Goal: Obtain resource: Download file/media

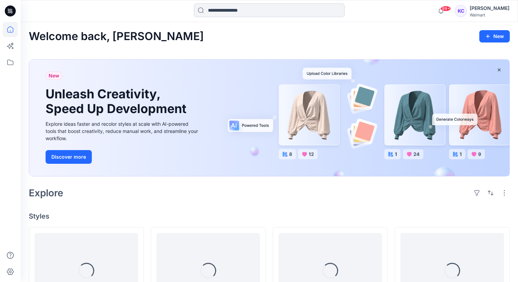
click at [218, 10] on input at bounding box center [269, 10] width 151 height 14
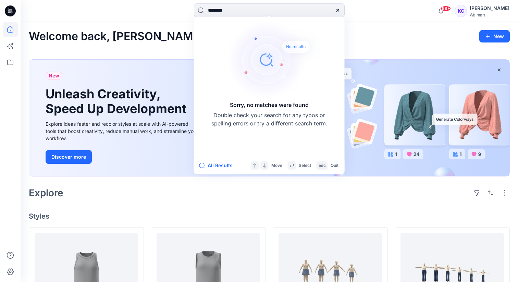
type input "********"
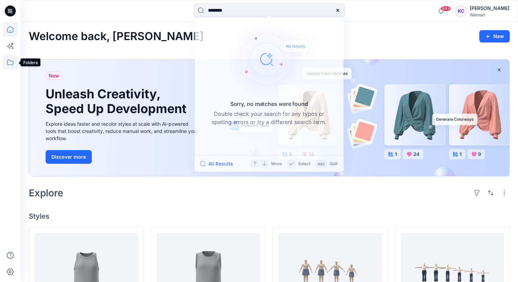
drag, startPoint x: 10, startPoint y: 61, endPoint x: 14, endPoint y: 58, distance: 5.1
click at [10, 61] on icon at bounding box center [10, 62] width 15 height 15
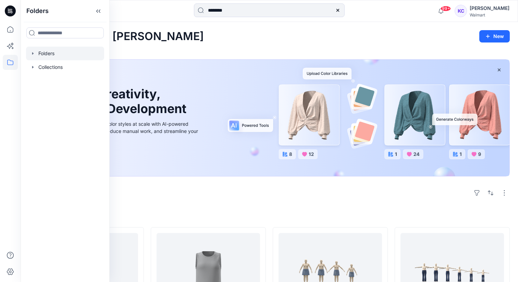
click at [53, 53] on div at bounding box center [65, 54] width 78 height 14
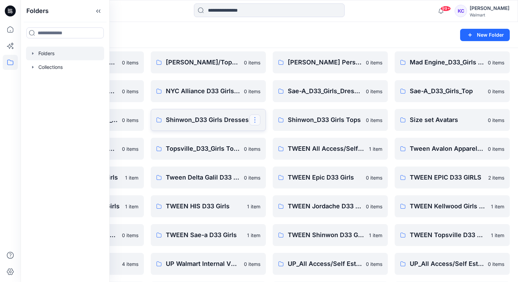
scroll to position [83, 0]
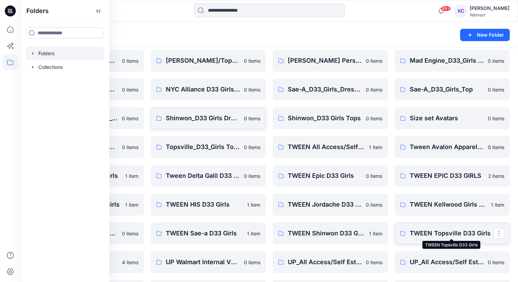
click at [425, 236] on p "TWEEN Topsville D33 Girls" at bounding box center [452, 234] width 84 height 10
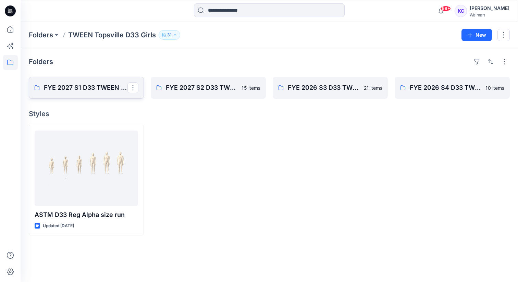
click at [93, 86] on p "FYE 2027 S1 D33 TWEEN GIRL TOPSVILLE" at bounding box center [86, 88] width 84 height 10
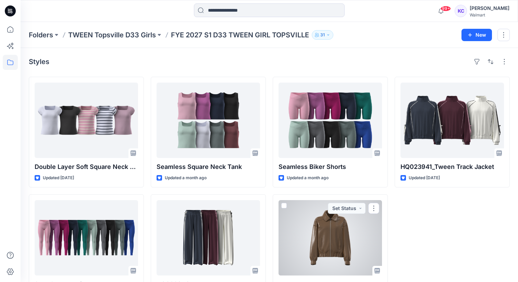
click at [329, 236] on div at bounding box center [330, 237] width 103 height 75
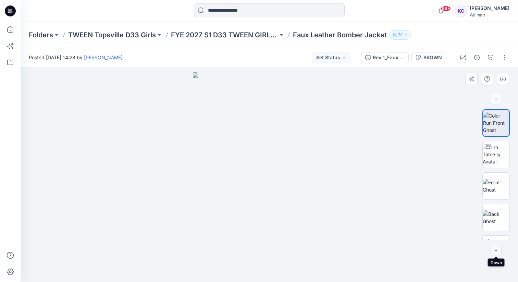
click at [498, 250] on icon "button" at bounding box center [495, 250] width 5 height 5
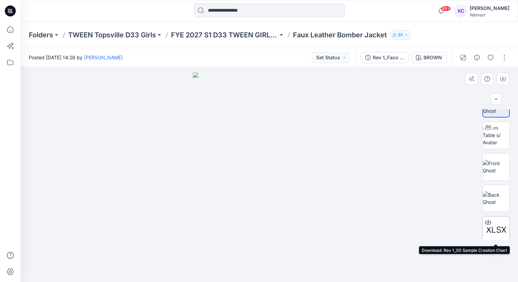
scroll to position [16, 0]
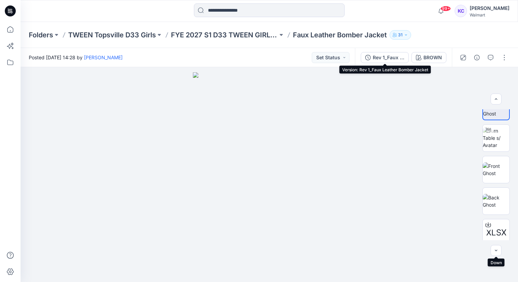
click at [388, 57] on div "Rev 1_Faux Leather Bomber Jacket" at bounding box center [389, 58] width 32 height 8
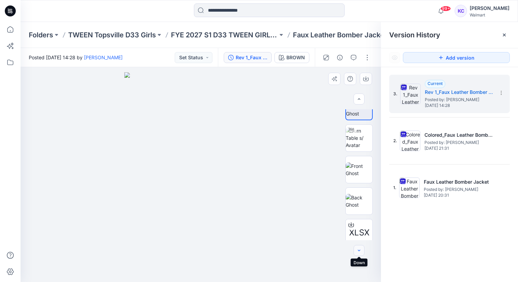
click at [361, 252] on icon "button" at bounding box center [358, 250] width 5 height 5
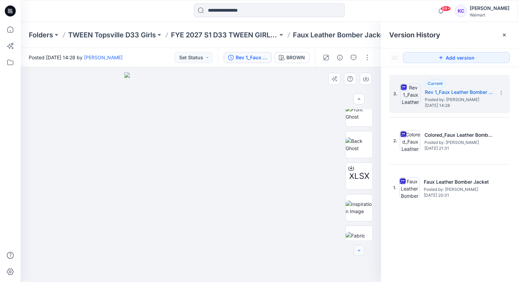
click at [361, 252] on icon "button" at bounding box center [358, 250] width 5 height 5
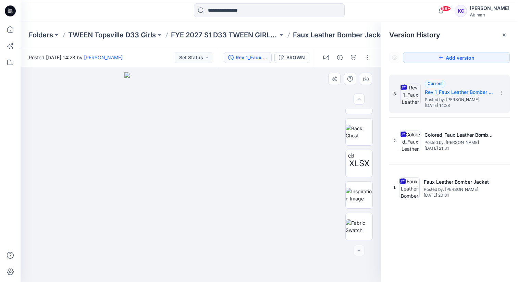
click at [361, 252] on div at bounding box center [359, 250] width 11 height 11
click at [359, 100] on icon "button" at bounding box center [358, 98] width 5 height 5
click at [359, 99] on icon "button" at bounding box center [358, 98] width 5 height 5
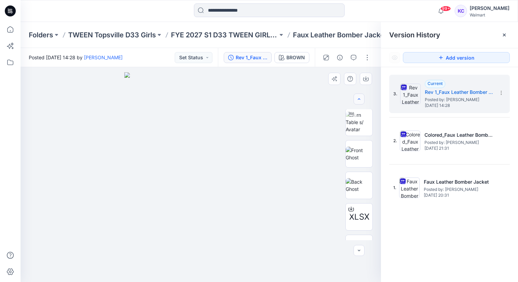
click at [359, 99] on icon "button" at bounding box center [358, 98] width 5 height 5
click at [359, 99] on div at bounding box center [359, 99] width 11 height 11
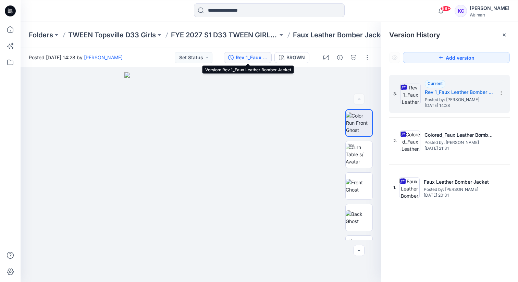
click at [256, 56] on div "Rev 1_Faux Leather Bomber Jacket" at bounding box center [252, 58] width 32 height 8
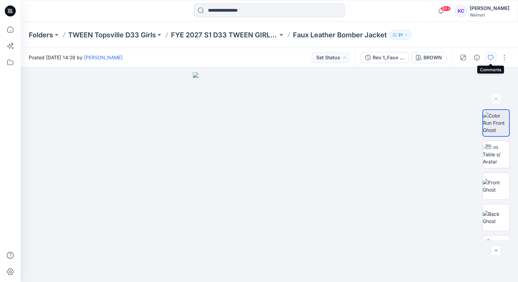
click at [490, 57] on icon "button" at bounding box center [490, 57] width 5 height 5
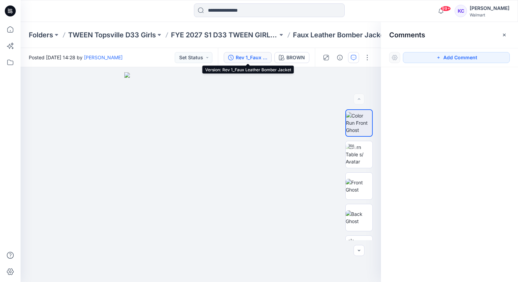
click at [241, 57] on div "Rev 1_Faux Leather Bomber Jacket" at bounding box center [252, 58] width 32 height 8
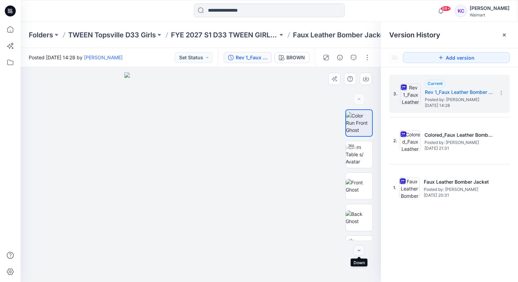
click at [359, 249] on icon "button" at bounding box center [358, 250] width 5 height 5
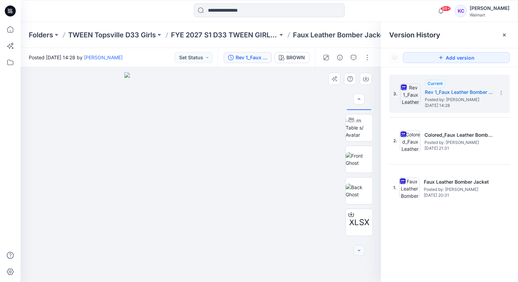
click at [359, 249] on icon "button" at bounding box center [358, 250] width 5 height 5
click at [359, 249] on div at bounding box center [359, 250] width 11 height 11
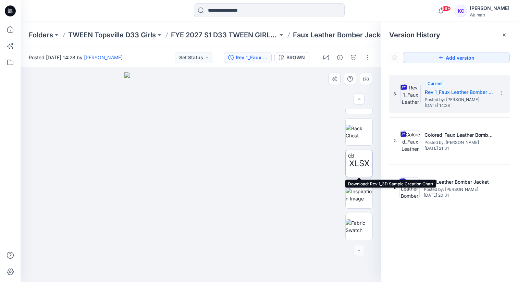
scroll to position [84, 0]
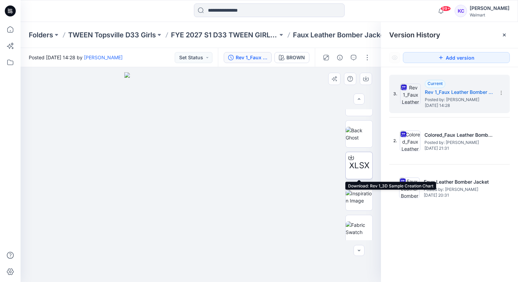
click at [358, 169] on span "XLSX" at bounding box center [359, 165] width 20 height 12
